Goal: Task Accomplishment & Management: Use online tool/utility

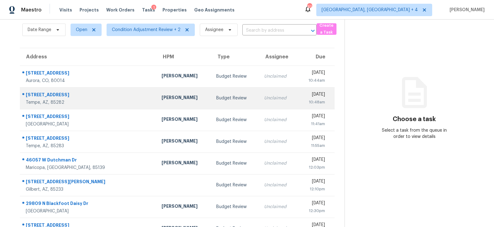
scroll to position [41, 0]
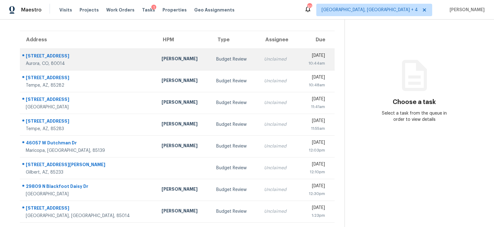
click at [211, 53] on td "Budget Review" at bounding box center [235, 59] width 48 height 22
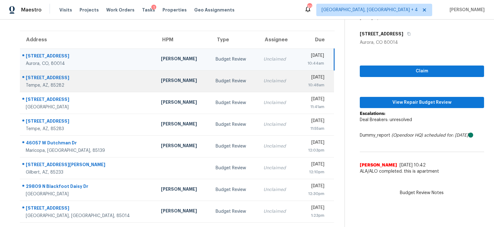
click at [216, 79] on div "Budget Review" at bounding box center [235, 81] width 38 height 6
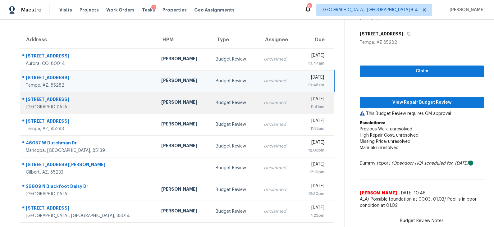
click at [216, 100] on div "Budget Review" at bounding box center [235, 103] width 38 height 6
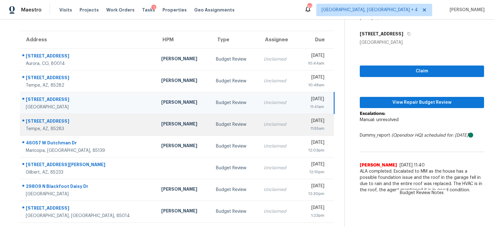
click at [216, 125] on div "Budget Review" at bounding box center [235, 125] width 38 height 6
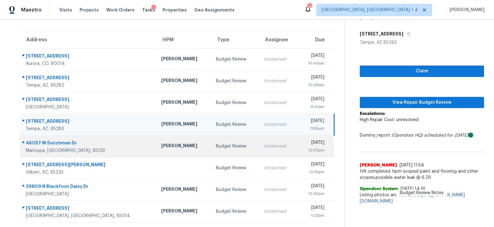
click at [216, 144] on div "Budget Review" at bounding box center [235, 146] width 38 height 6
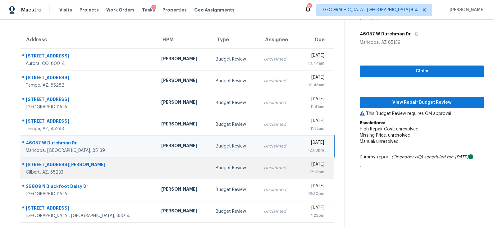
click at [216, 170] on div "Budget Review" at bounding box center [235, 168] width 38 height 6
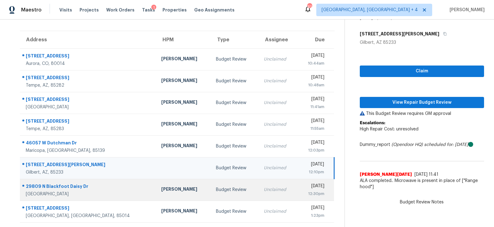
click at [216, 187] on div "Budget Review" at bounding box center [235, 190] width 38 height 6
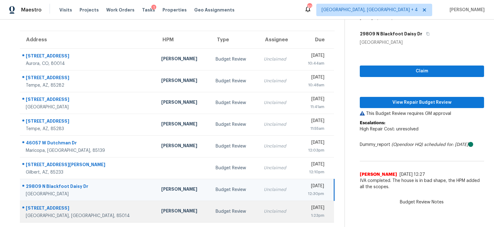
click at [216, 209] on div "Budget Review" at bounding box center [235, 212] width 38 height 6
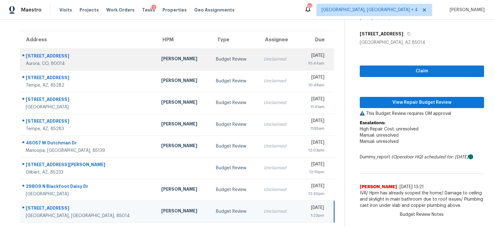
click at [172, 61] on td "[PERSON_NAME]" at bounding box center [183, 59] width 55 height 22
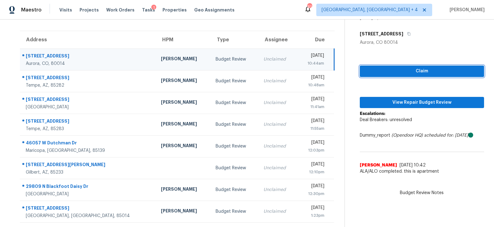
click at [419, 68] on span "Claim" at bounding box center [422, 71] width 114 height 8
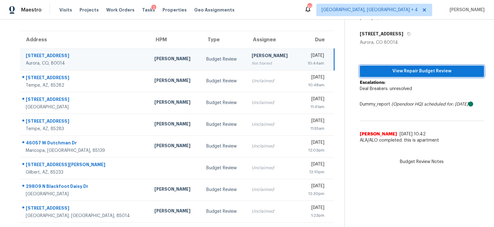
click at [415, 71] on span "View Repair Budget Review" at bounding box center [422, 71] width 114 height 8
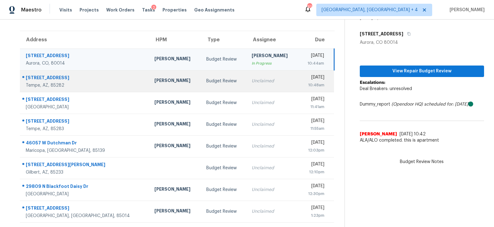
click at [201, 85] on td "Budget Review" at bounding box center [223, 81] width 45 height 22
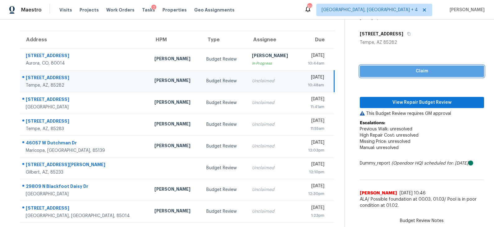
click at [396, 72] on span "Claim" at bounding box center [422, 71] width 114 height 8
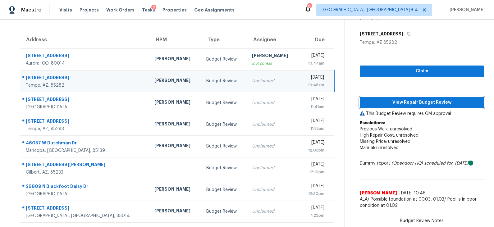
click at [393, 98] on button "View Repair Budget Review" at bounding box center [422, 103] width 124 height 12
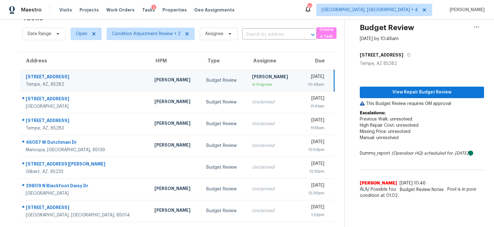
scroll to position [19, 0]
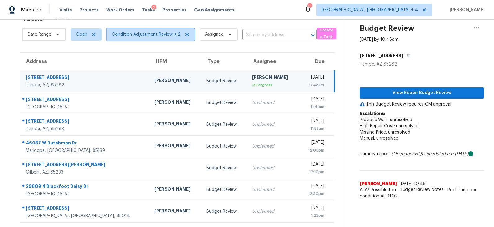
click at [126, 35] on span "Condition Adjustment Review + 2" at bounding box center [146, 34] width 69 height 6
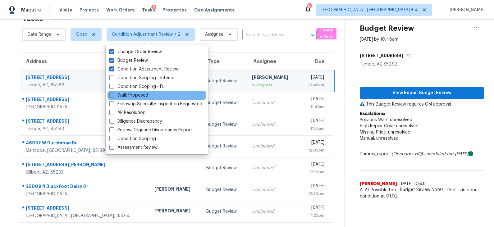
click at [130, 95] on label "Walk Proposed" at bounding box center [128, 95] width 39 height 6
click at [113, 95] on input "Walk Proposed" at bounding box center [111, 94] width 4 height 4
checkbox input "true"
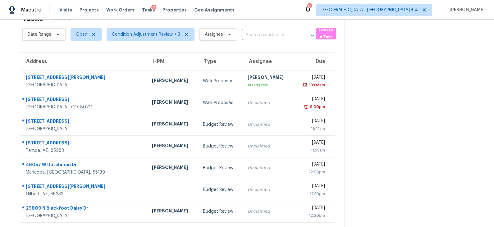
click at [13, 88] on div "Address HPM Type Assignee Due [STREET_ADDRESS][PERSON_NAME] [PERSON_NAME] Walk …" at bounding box center [177, 160] width 335 height 214
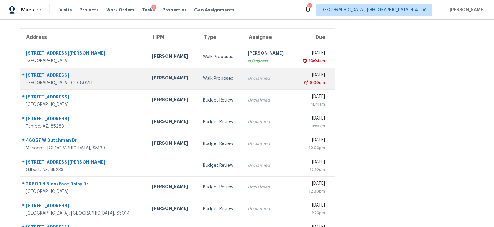
scroll to position [63, 0]
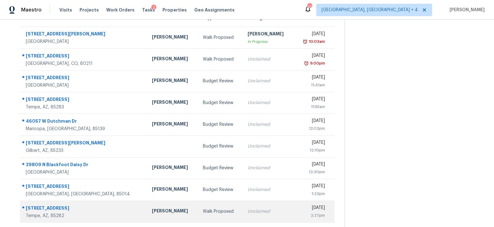
click at [157, 209] on div "[PERSON_NAME]" at bounding box center [172, 212] width 41 height 8
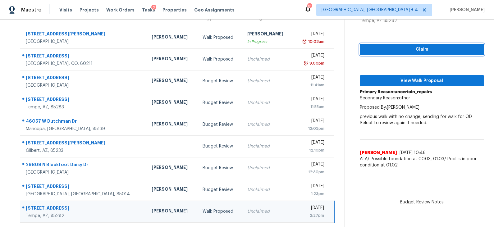
click at [424, 49] on span "Claim" at bounding box center [422, 50] width 114 height 8
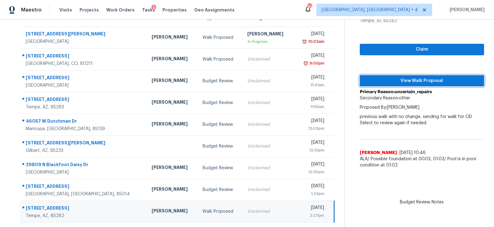
click at [420, 81] on span "View Walk Proposal" at bounding box center [422, 81] width 114 height 8
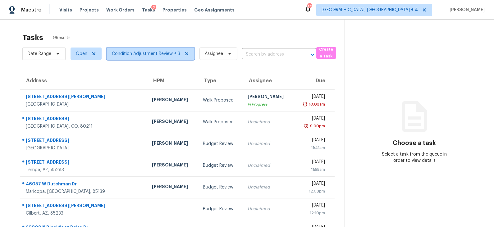
click at [142, 54] on span "Condition Adjustment Review + 3" at bounding box center [146, 54] width 68 height 6
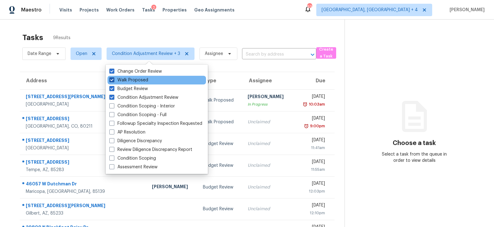
click at [138, 79] on label "Walk Proposed" at bounding box center [128, 80] width 39 height 6
click at [113, 79] on input "Walk Proposed" at bounding box center [111, 79] width 4 height 4
checkbox input "false"
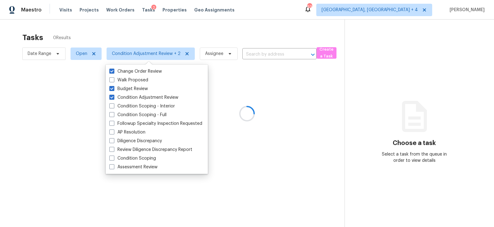
click at [143, 34] on div at bounding box center [247, 113] width 494 height 227
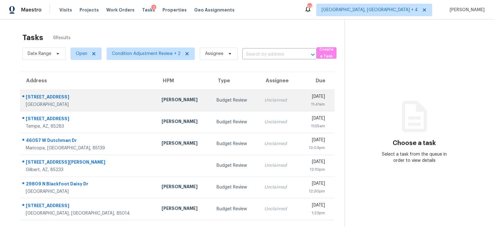
click at [212, 94] on td "Budget Review" at bounding box center [236, 101] width 48 height 22
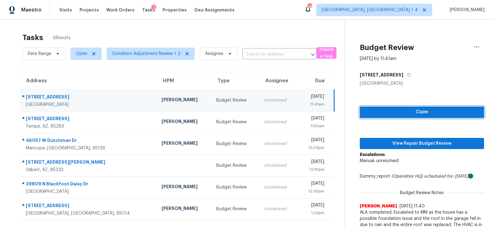
click at [406, 108] on button "Claim" at bounding box center [422, 113] width 124 height 12
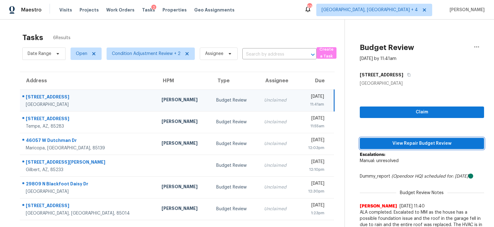
click at [403, 143] on span "View Repair Budget Review" at bounding box center [422, 144] width 114 height 8
